Goal: Task Accomplishment & Management: Complete application form

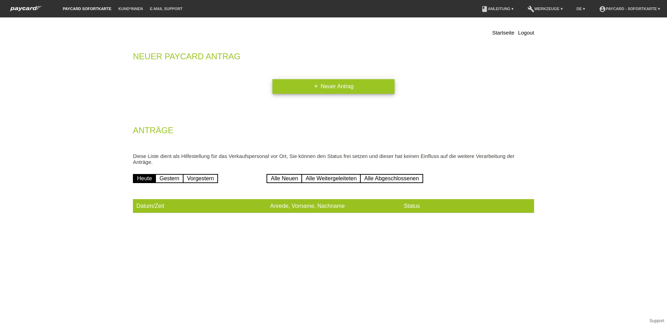
click at [309, 85] on link "add Neuer Antrag" at bounding box center [334, 86] width 122 height 15
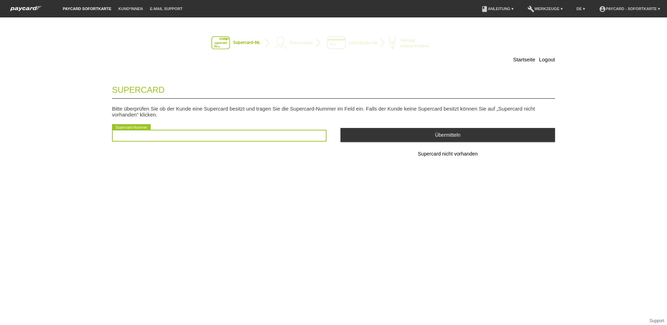
click at [165, 140] on input "text" at bounding box center [219, 136] width 215 height 12
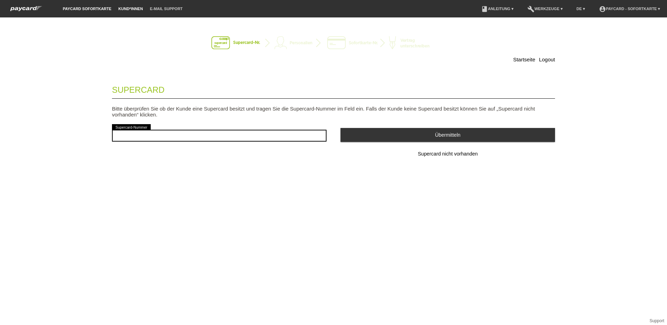
click at [136, 7] on link "Kund*innen" at bounding box center [130, 9] width 31 height 4
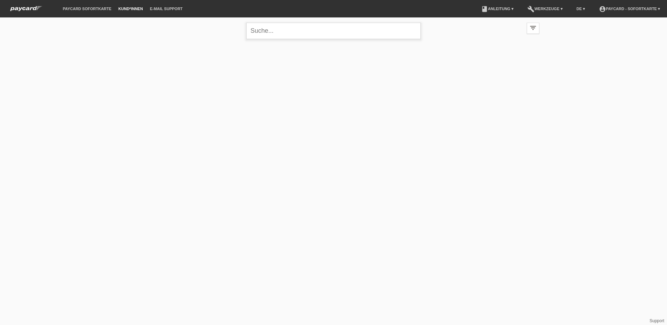
click at [264, 34] on input "text" at bounding box center [333, 31] width 175 height 16
type input "jahresgebühr"
click at [170, 7] on link "E-Mail Support" at bounding box center [167, 9] width 40 height 4
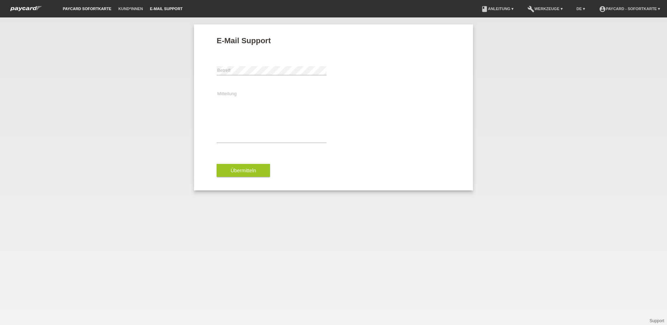
click at [91, 7] on link "paycard Sofortkarte" at bounding box center [87, 9] width 56 height 4
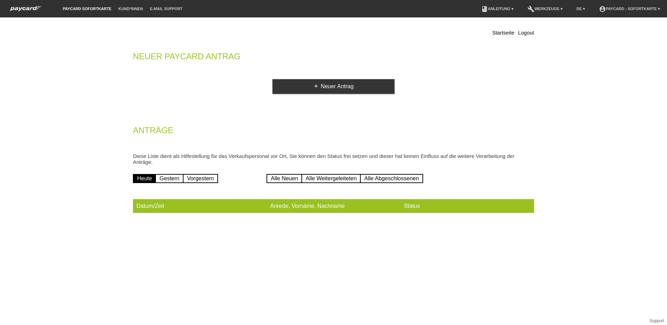
click at [528, 41] on div "Startseite Logout Neuer Paycard Antrag add Neuer Antrag Anträge Diese Liste die…" at bounding box center [334, 122] width 412 height 203
click at [524, 30] on link "Logout" at bounding box center [526, 33] width 16 height 6
